Goal: Transaction & Acquisition: Purchase product/service

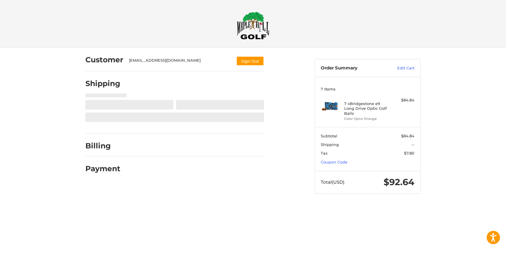
select select "**"
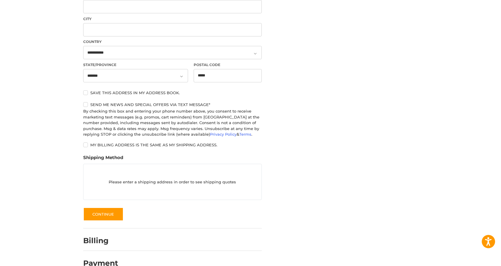
scroll to position [225, 0]
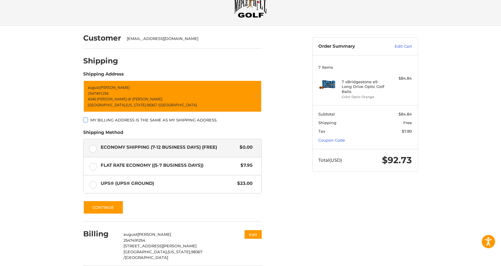
scroll to position [44, 0]
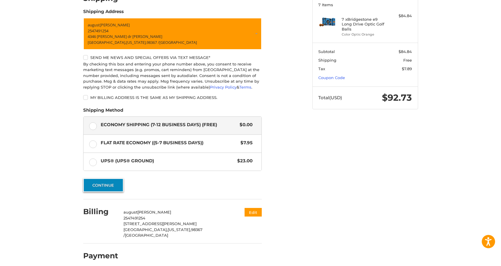
scroll to position [84, 0]
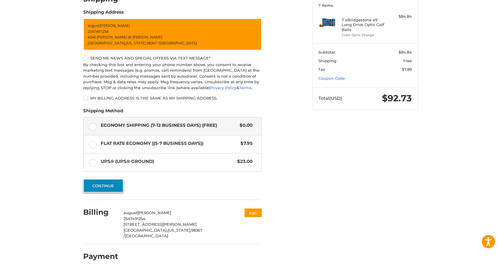
click at [100, 185] on button "Continue" at bounding box center [103, 186] width 40 height 14
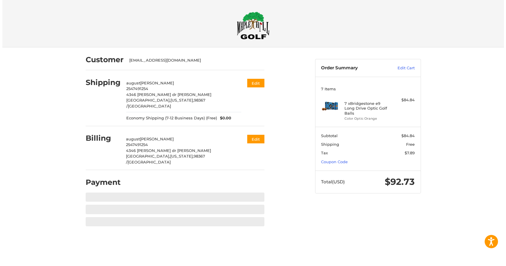
scroll to position [0, 0]
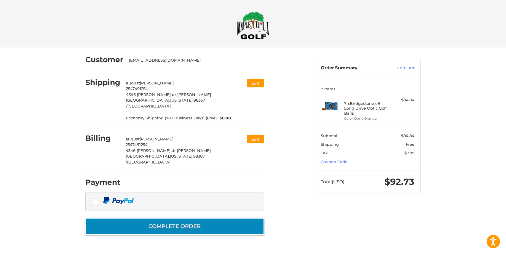
click at [210, 218] on button "Complete order" at bounding box center [174, 226] width 179 height 17
